Goal: Task Accomplishment & Management: Use online tool/utility

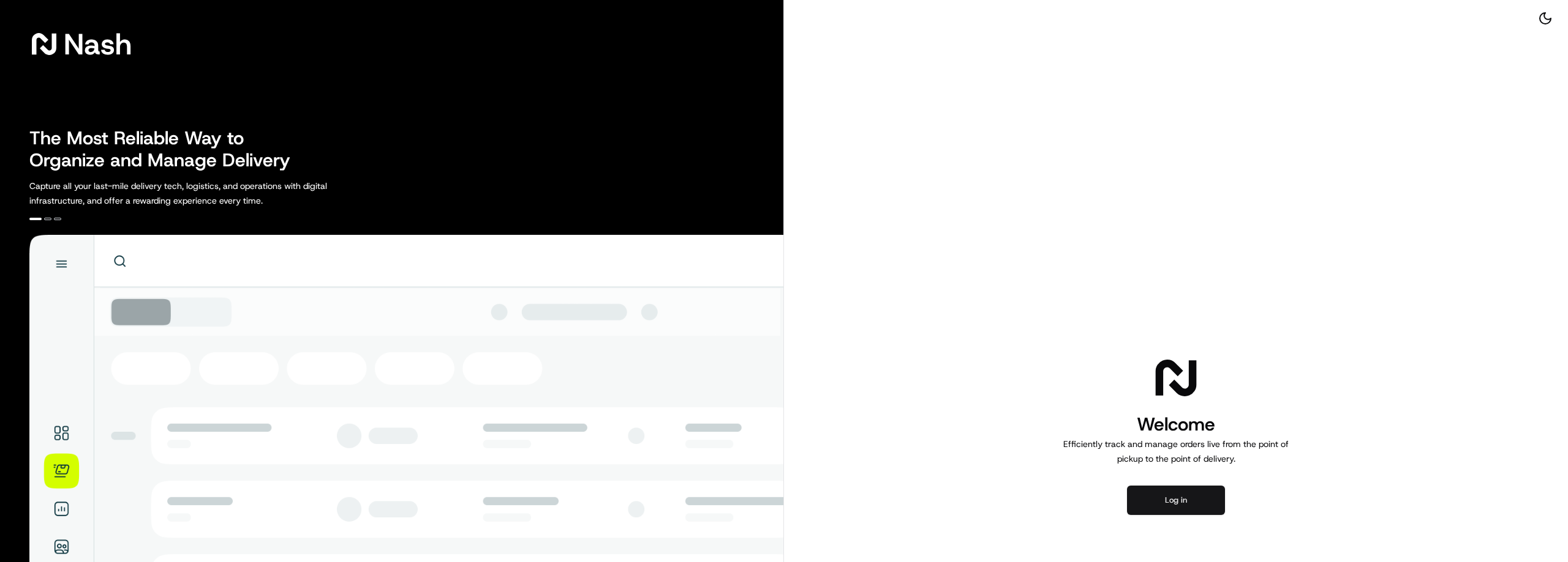
click at [1177, 500] on button "Log in" at bounding box center [1175, 501] width 98 height 29
